Goal: Information Seeking & Learning: Find specific fact

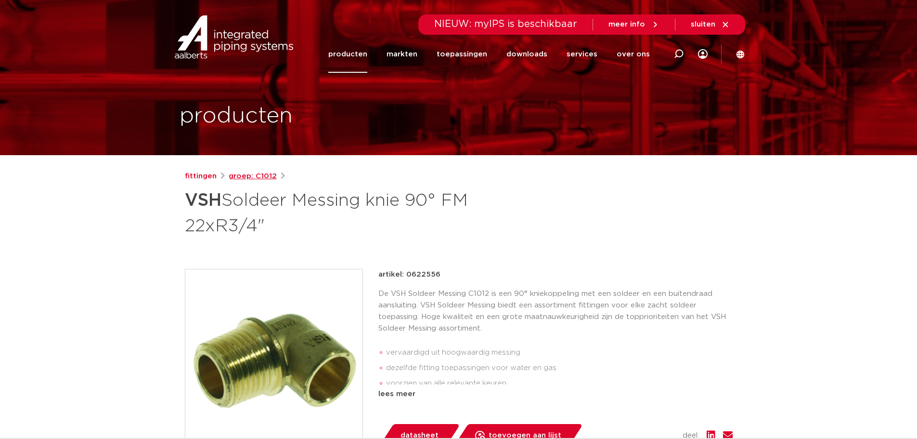
click at [252, 177] on link "groep: C1012" at bounding box center [253, 176] width 48 height 12
click at [204, 179] on link "fittingen" at bounding box center [201, 176] width 32 height 12
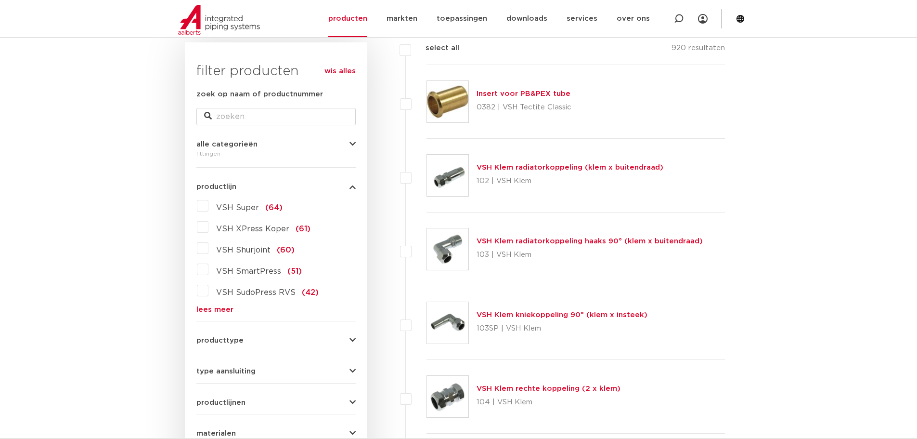
scroll to position [193, 0]
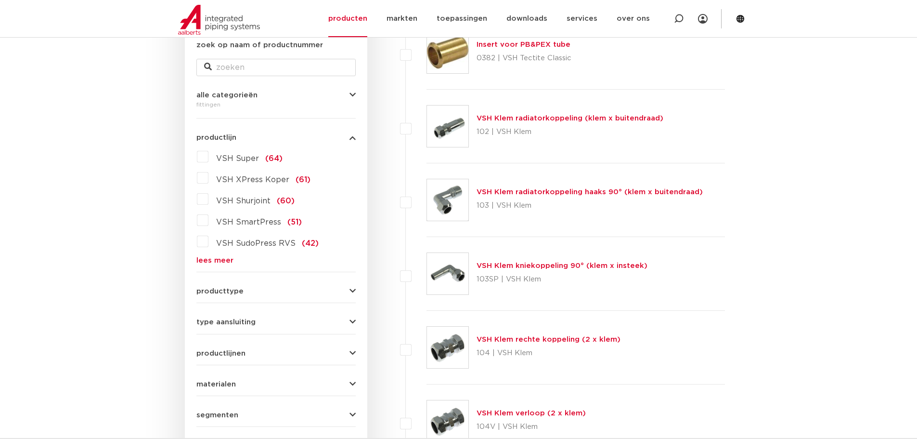
click at [231, 290] on span "producttype" at bounding box center [219, 290] width 47 height 7
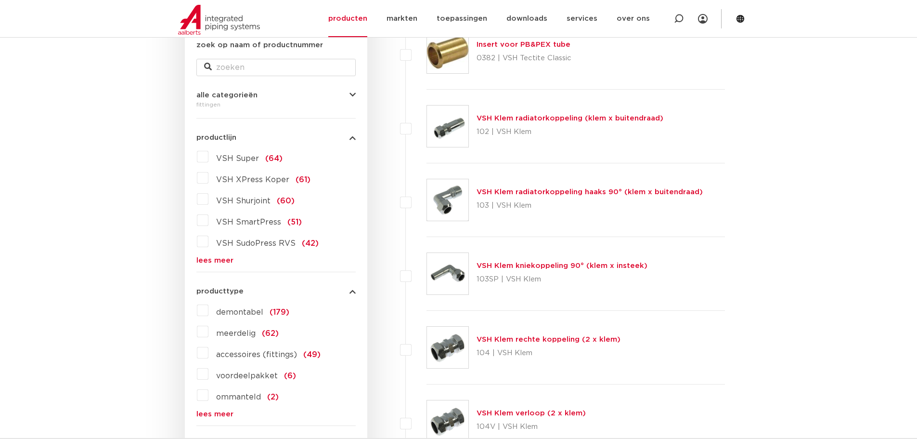
click at [204, 260] on link "lees meer" at bounding box center [275, 260] width 159 height 7
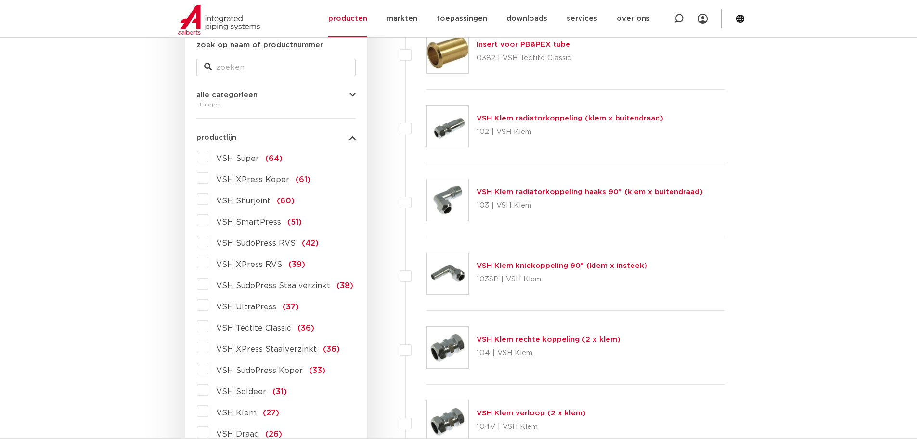
scroll to position [241, 0]
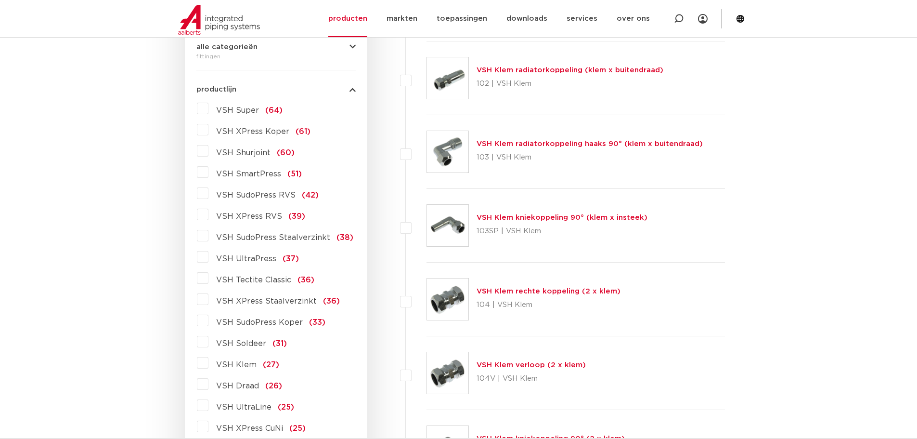
click at [254, 344] on span "VSH Soldeer" at bounding box center [241, 343] width 50 height 8
click at [0, 0] on input "VSH Soldeer (31)" at bounding box center [0, 0] width 0 height 0
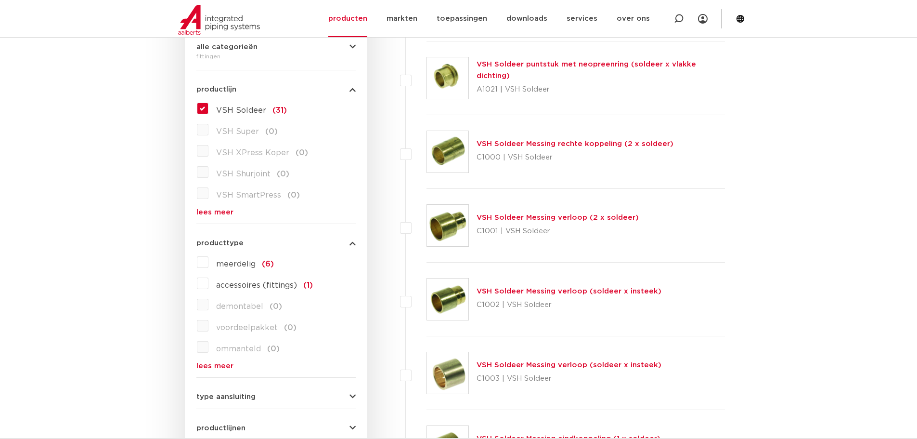
click at [343, 390] on div "type aansluiting buiseind (3) Rp - binnendraad cilindrisch (BSPT) (2) R - buite…" at bounding box center [275, 392] width 159 height 15
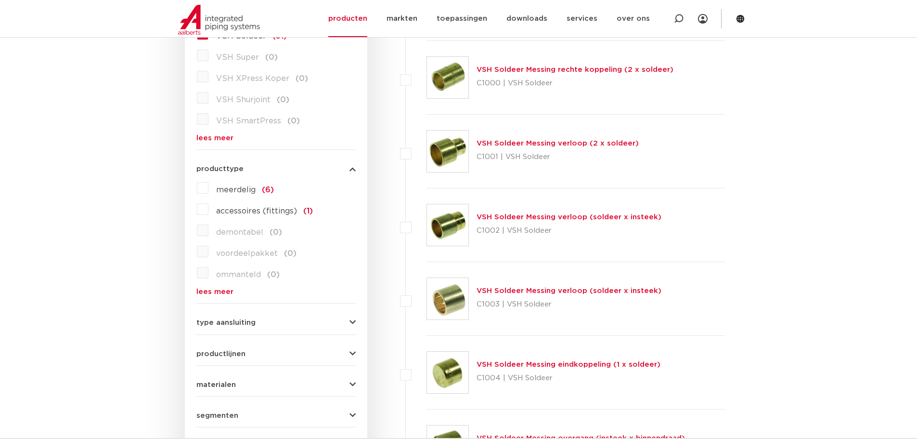
scroll to position [337, 0]
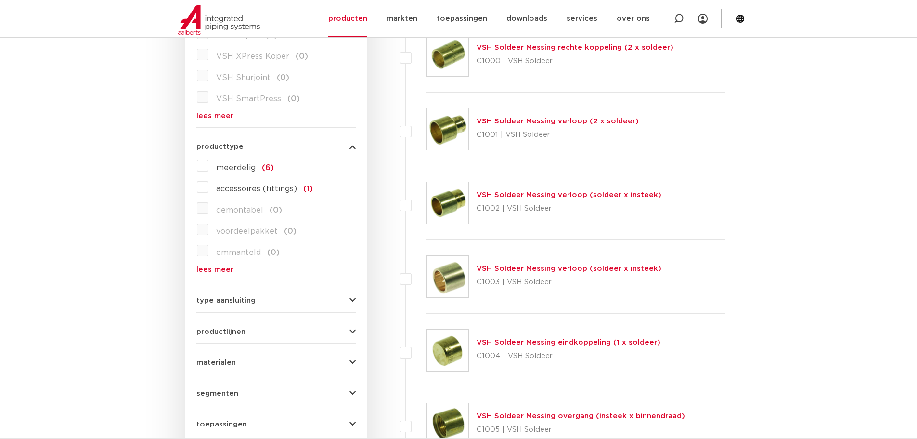
click at [353, 147] on icon "button" at bounding box center [353, 146] width 6 height 7
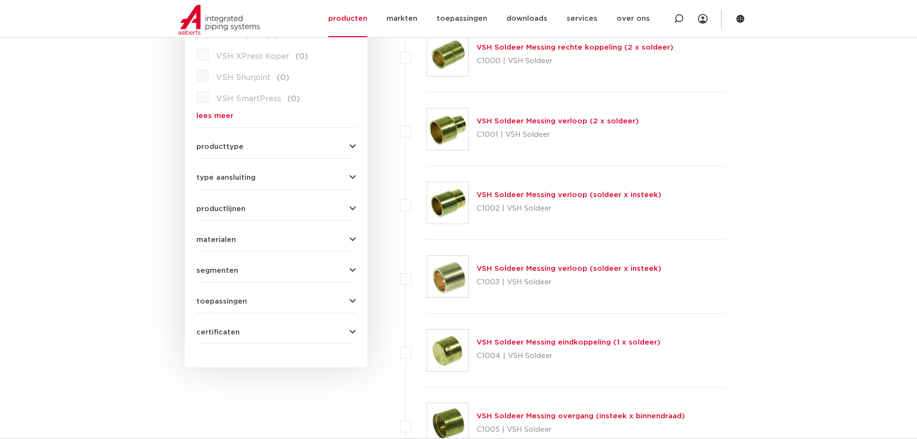
click at [351, 175] on icon "button" at bounding box center [353, 177] width 6 height 7
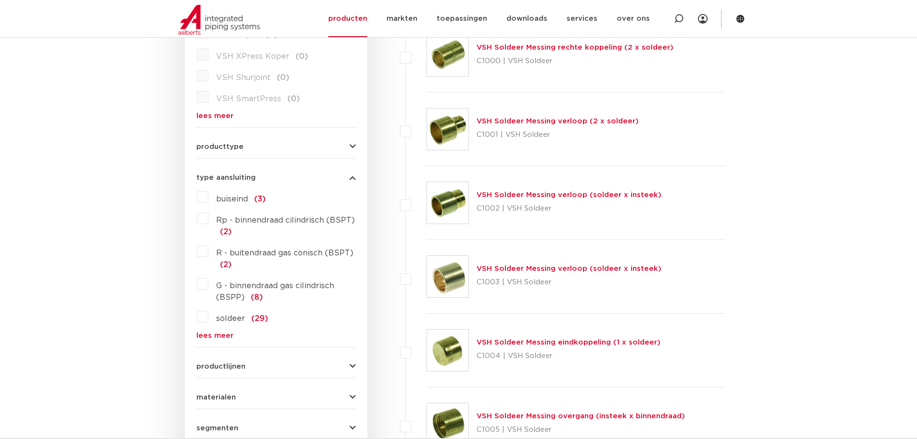
click at [351, 175] on icon "button" at bounding box center [353, 177] width 6 height 7
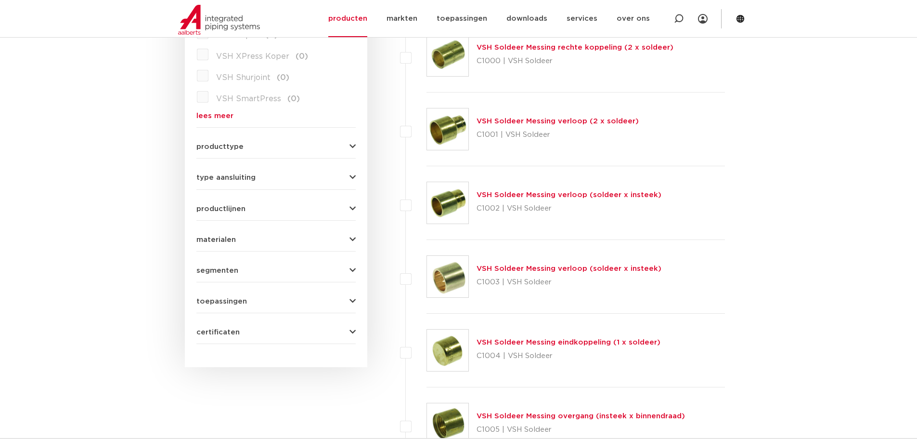
click at [351, 145] on icon "button" at bounding box center [353, 146] width 6 height 7
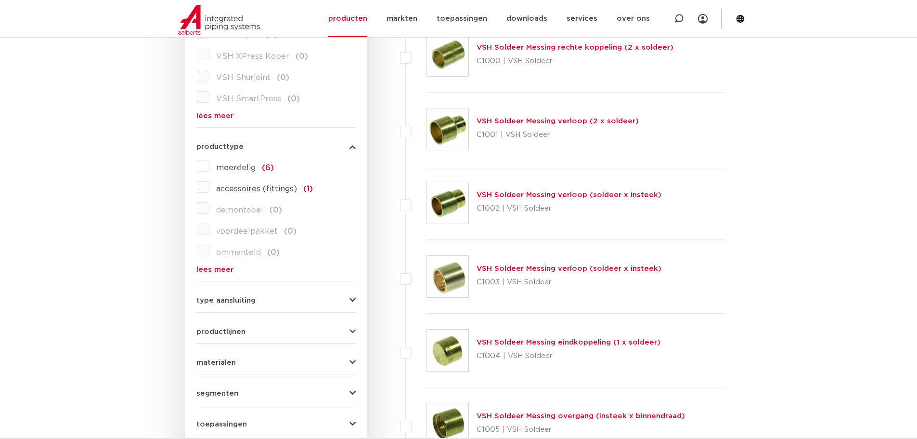
click at [351, 145] on icon "button" at bounding box center [353, 146] width 6 height 7
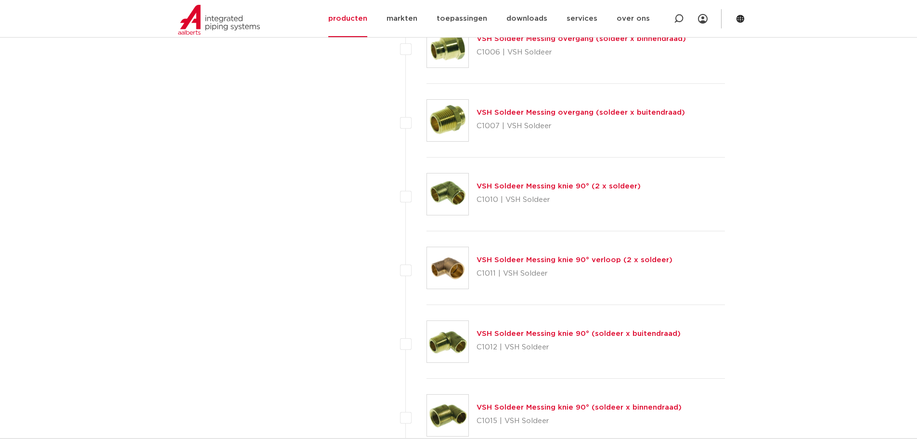
scroll to position [819, 0]
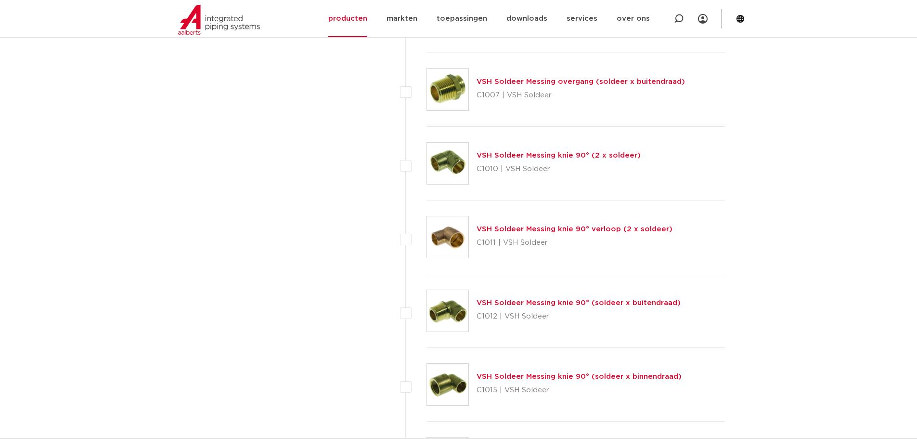
click at [547, 377] on link "VSH Soldeer Messing knie 90° (soldeer x binnendraad)" at bounding box center [579, 376] width 205 height 7
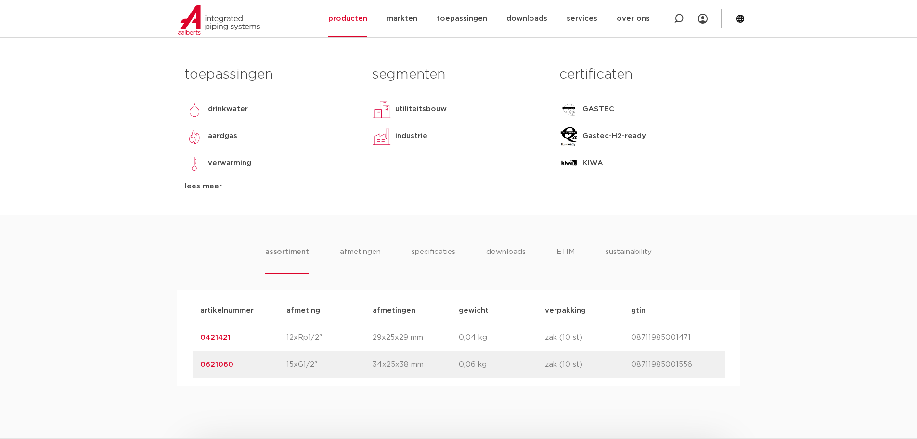
scroll to position [433, 0]
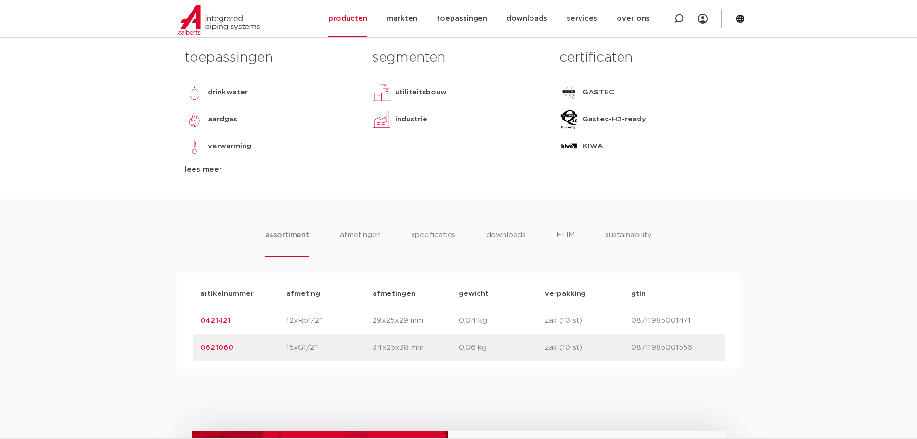
click at [217, 347] on link "0621060" at bounding box center [216, 347] width 33 height 7
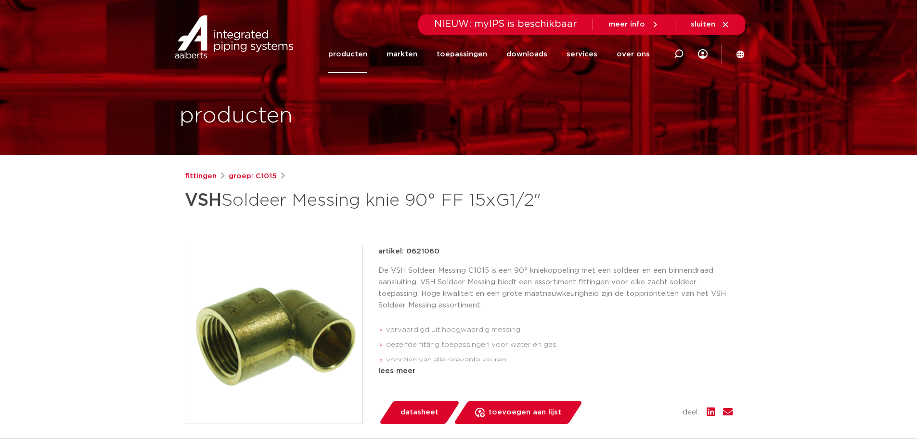
click at [425, 257] on p "artikel: 0621060" at bounding box center [408, 252] width 61 height 12
copy p "0621060"
